Goal: Transaction & Acquisition: Download file/media

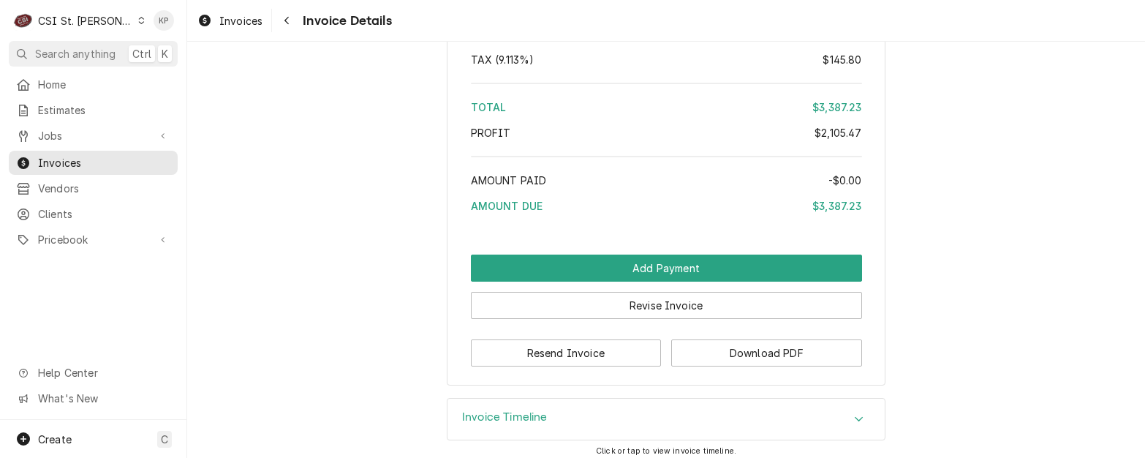
scroll to position [3635, 0]
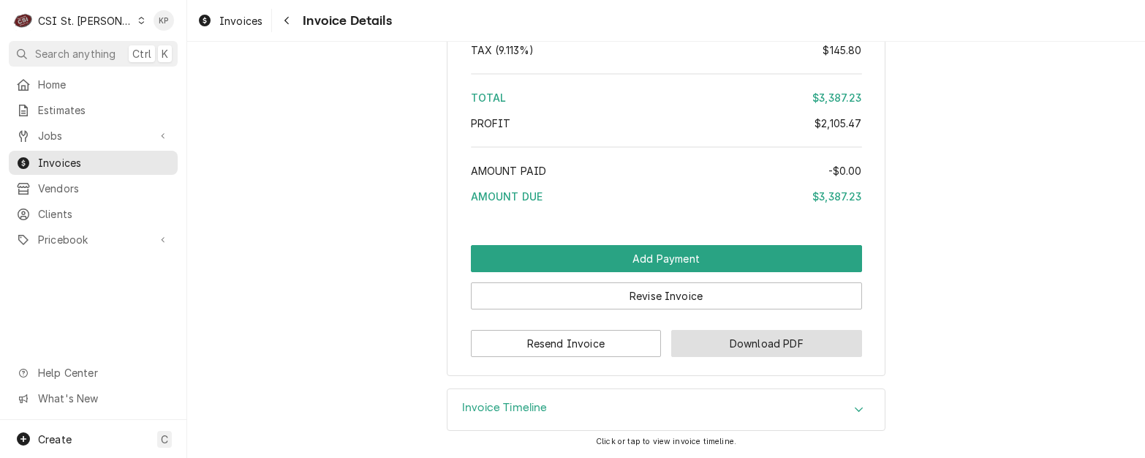
click at [708, 348] on button "Download PDF" at bounding box center [766, 343] width 191 height 27
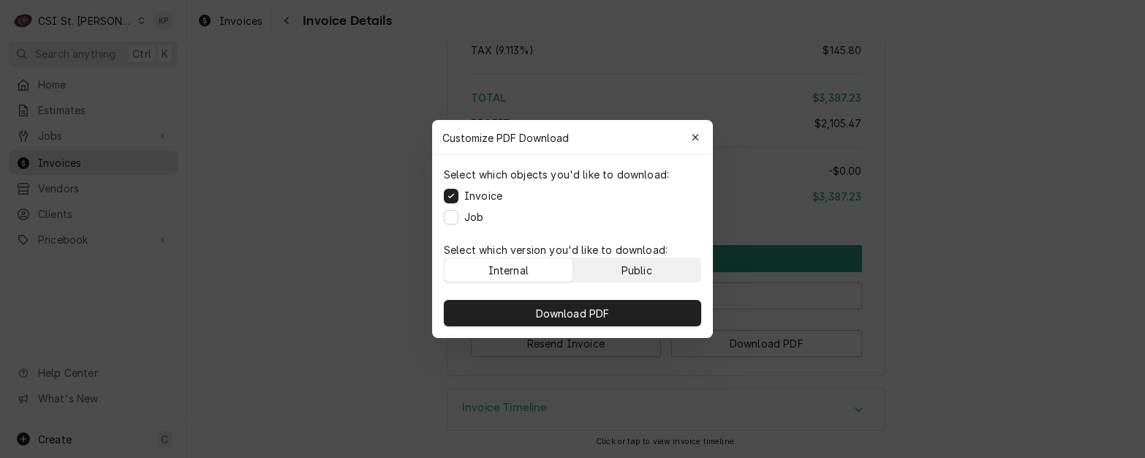
click at [618, 262] on button "Public" at bounding box center [637, 269] width 128 height 23
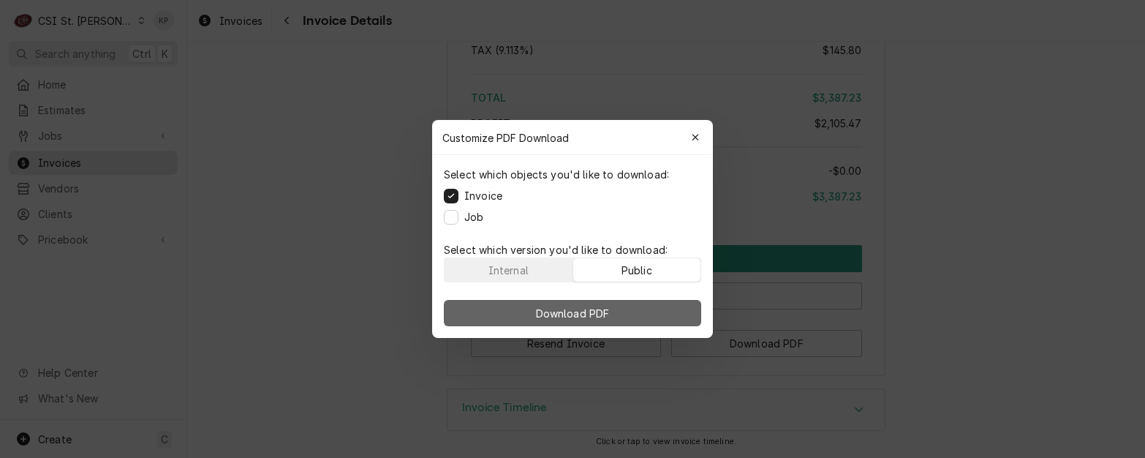
click at [615, 308] on button "Download PDF" at bounding box center [572, 313] width 257 height 26
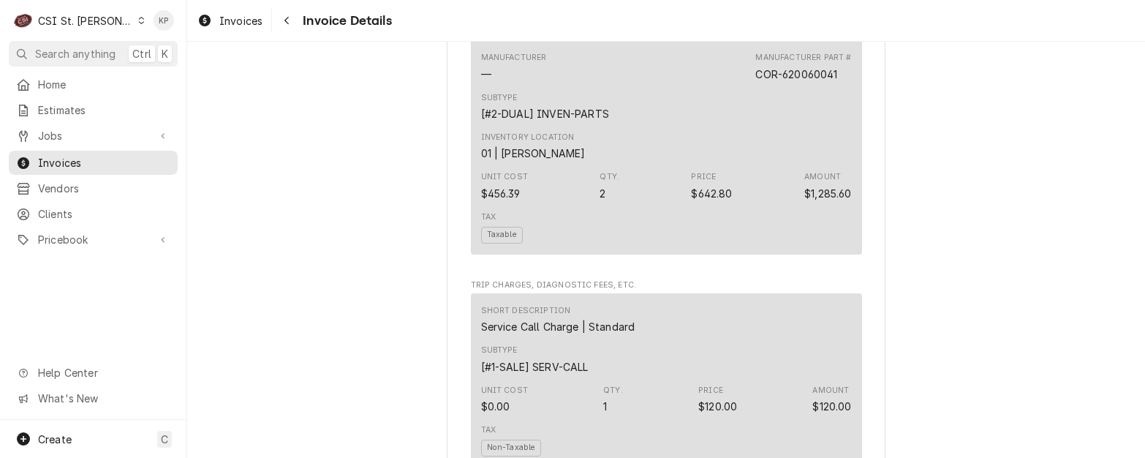
scroll to position [1880, 0]
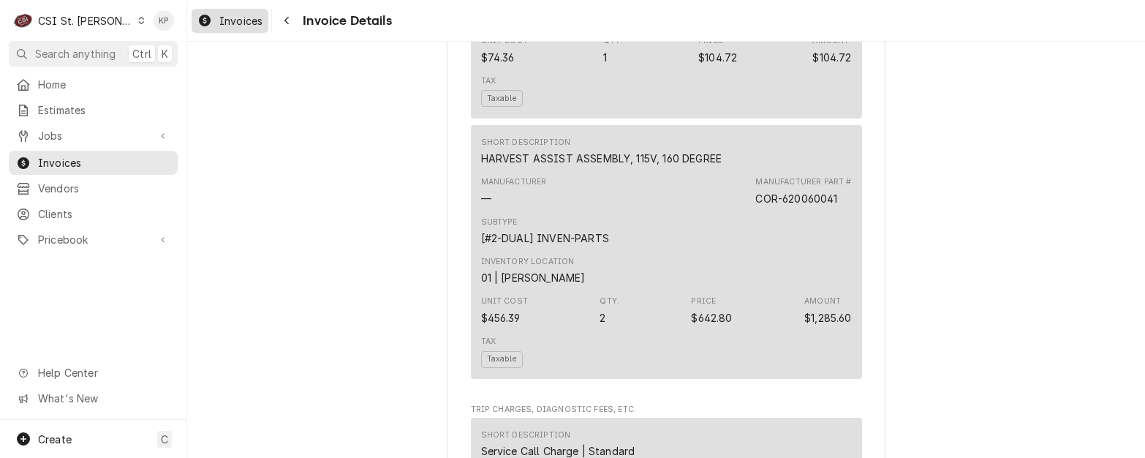
click at [230, 20] on span "Invoices" at bounding box center [240, 20] width 43 height 15
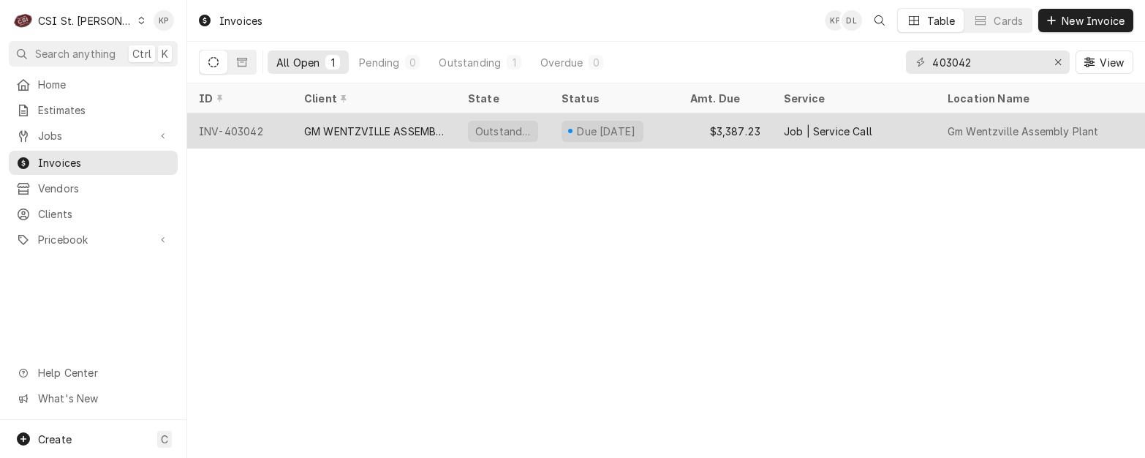
click at [524, 137] on div "Outstanding" at bounding box center [503, 131] width 70 height 21
